Goal: Task Accomplishment & Management: Use online tool/utility

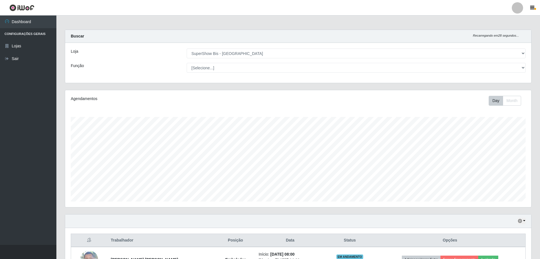
select select "59"
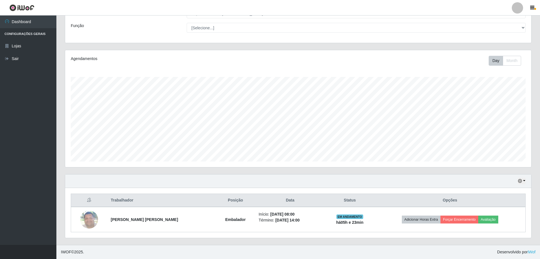
scroll to position [117, 466]
click at [524, 180] on button "button" at bounding box center [521, 181] width 8 height 6
click at [492, 148] on button "3 dias" at bounding box center [502, 148] width 45 height 12
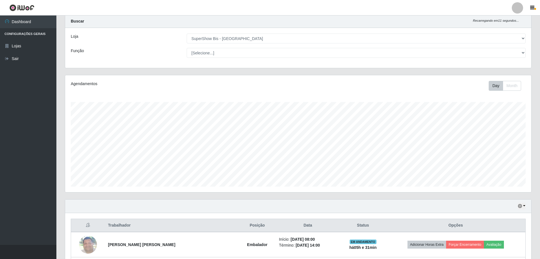
scroll to position [140, 0]
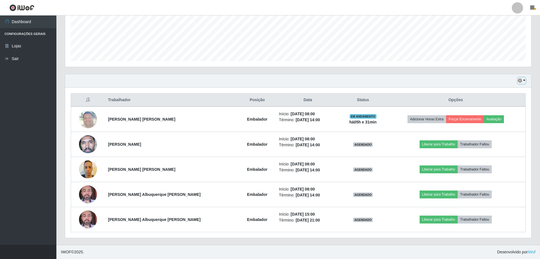
click at [523, 80] on button "button" at bounding box center [521, 80] width 8 height 6
click at [501, 129] on button "1 Semana" at bounding box center [502, 126] width 45 height 12
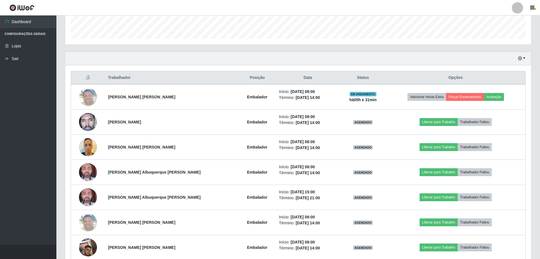
scroll to position [0, 0]
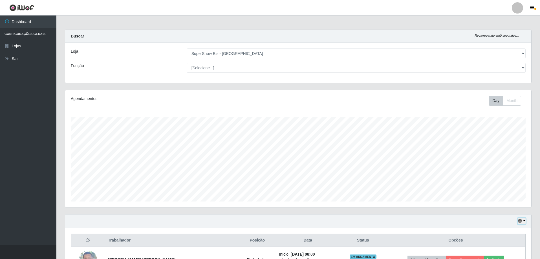
click at [522, 221] on button "button" at bounding box center [521, 221] width 8 height 6
click at [491, 167] on button "Hoje" at bounding box center [502, 165] width 45 height 12
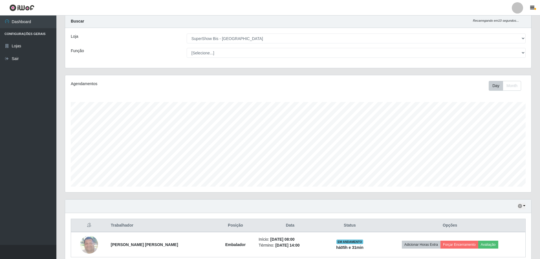
scroll to position [40, 0]
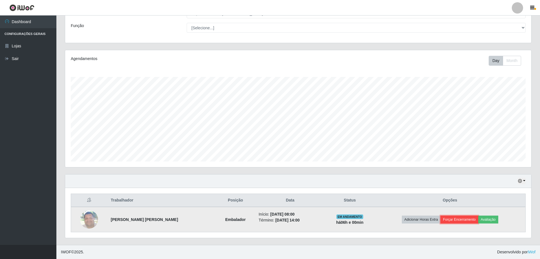
click at [455, 219] on button "Forçar Encerramento" at bounding box center [459, 220] width 38 height 8
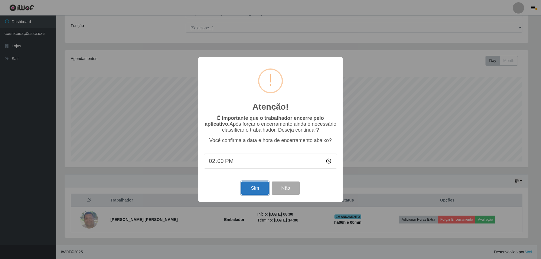
click at [250, 188] on button "Sim" at bounding box center [254, 187] width 27 height 13
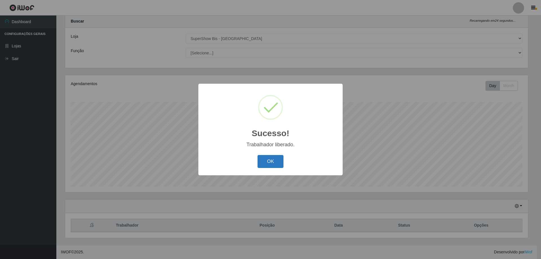
click at [274, 163] on button "OK" at bounding box center [271, 161] width 26 height 13
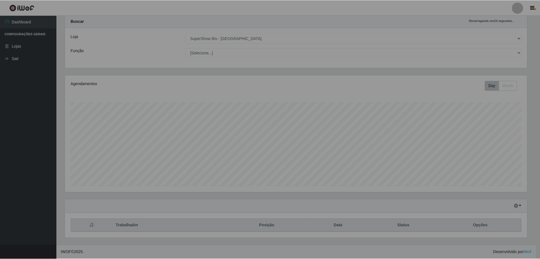
scroll to position [117, 466]
